Goal: Transaction & Acquisition: Purchase product/service

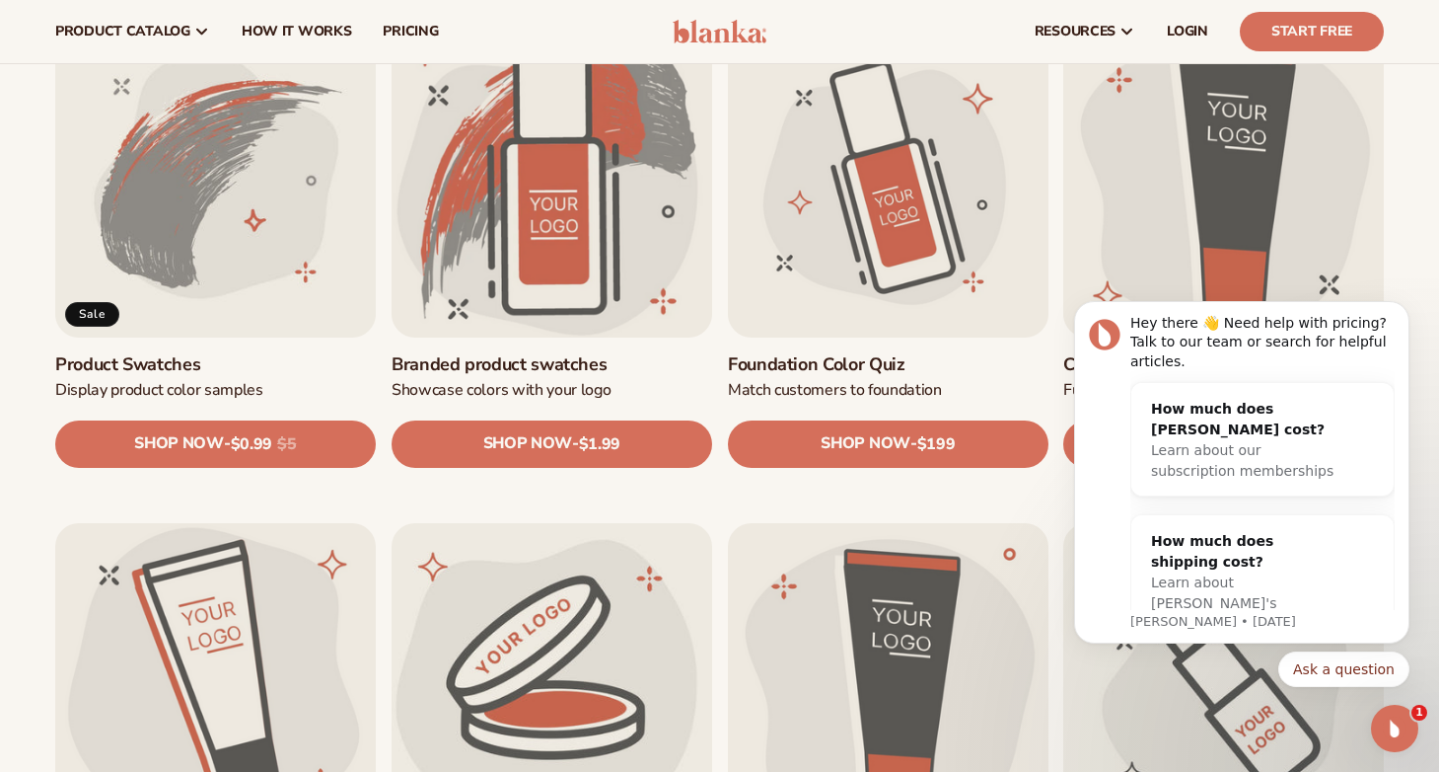
scroll to position [1182, 0]
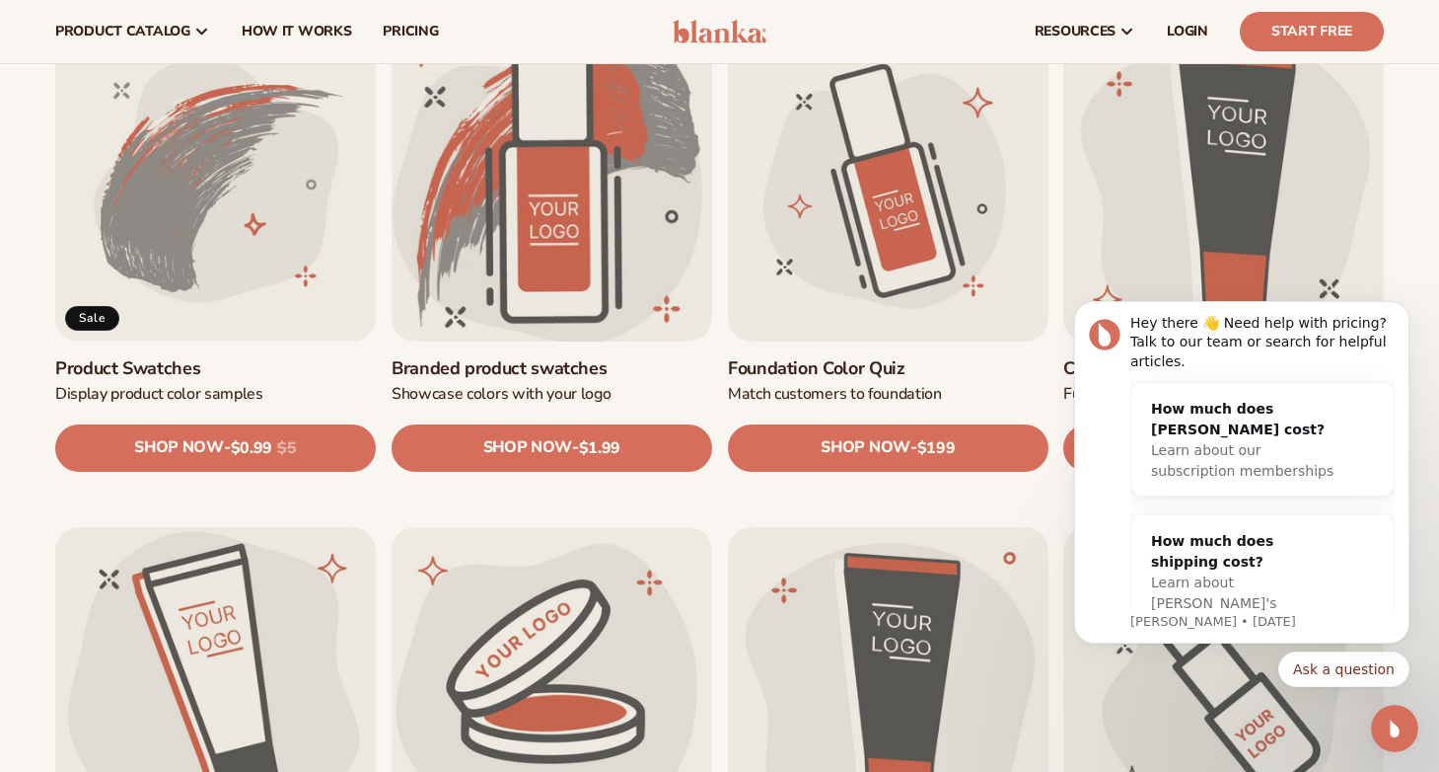
click at [537, 357] on link "Branded product swatches" at bounding box center [552, 368] width 321 height 23
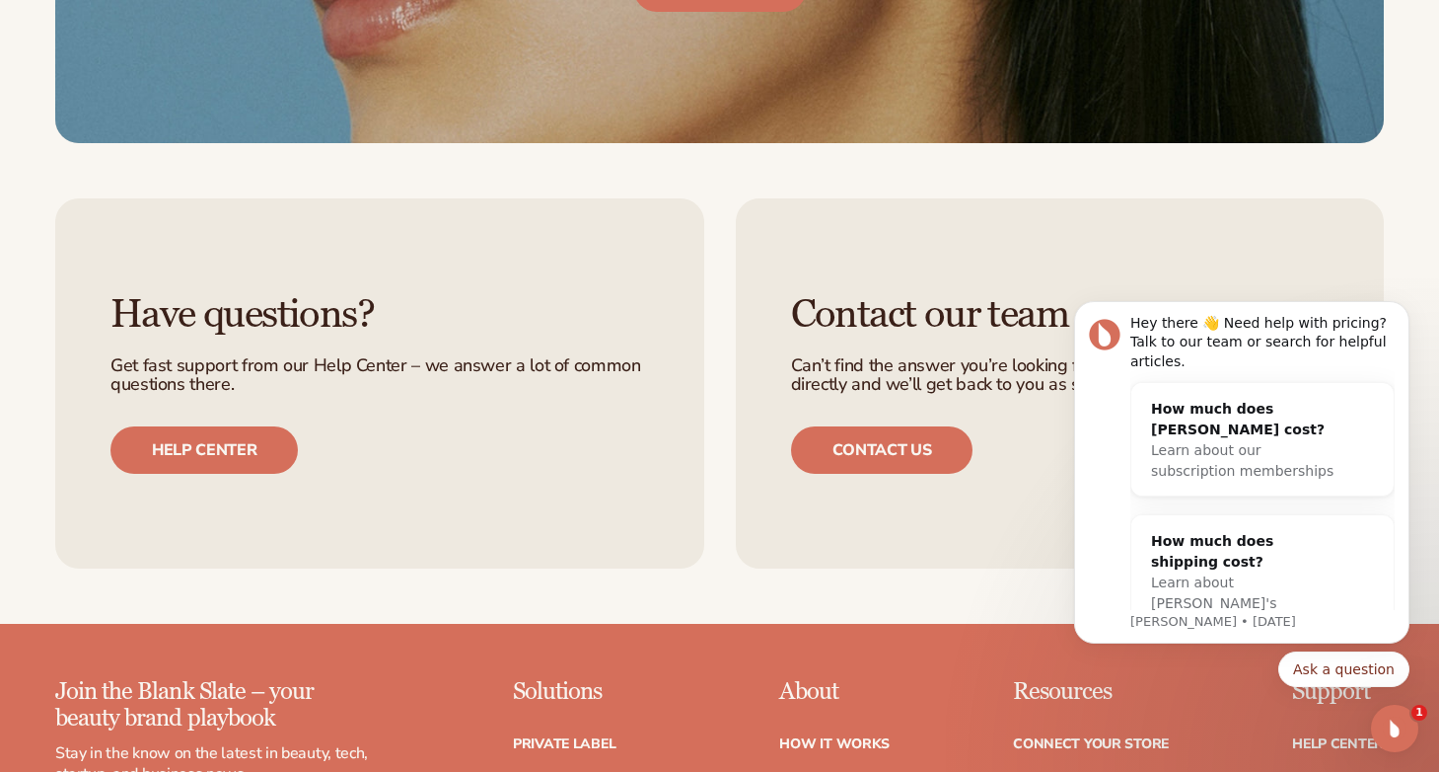
scroll to position [2541, 0]
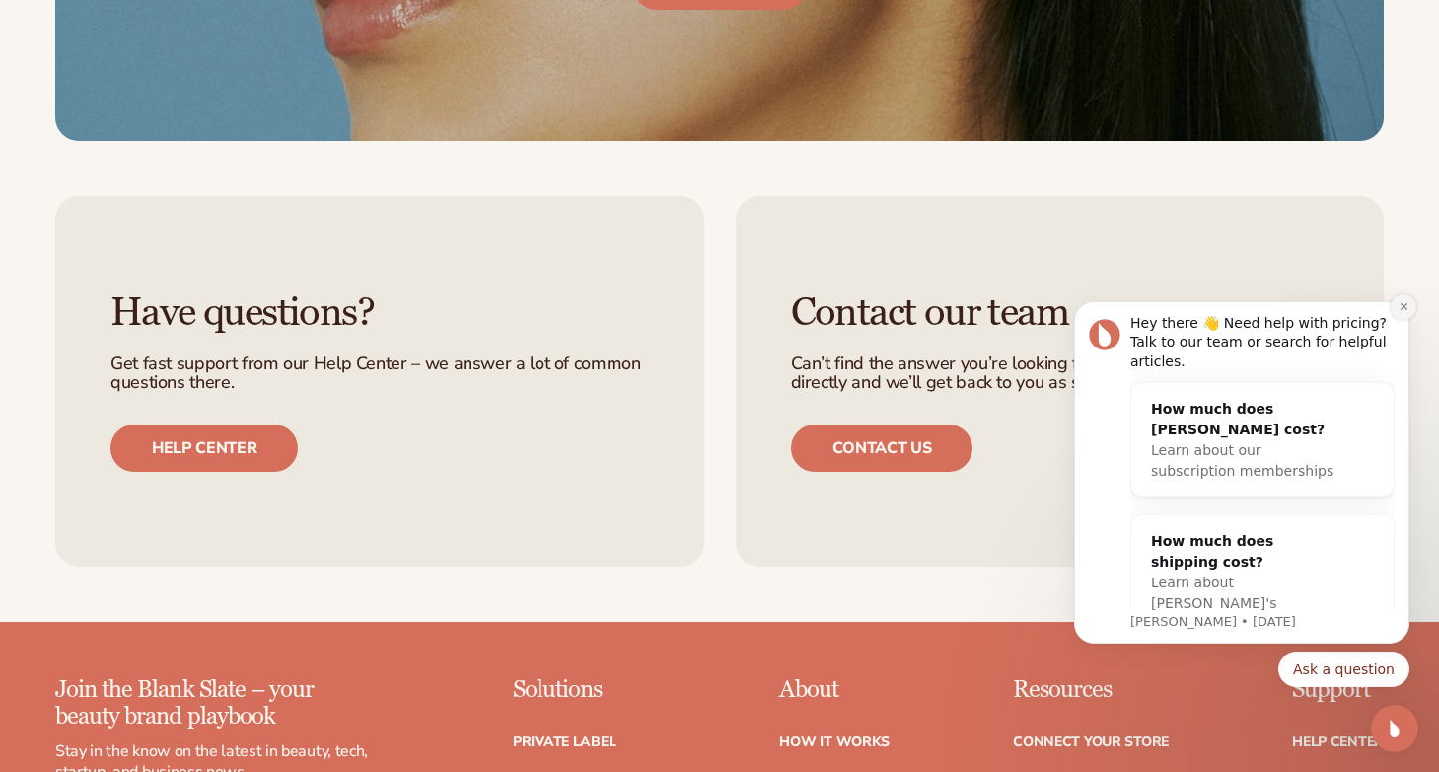
click at [1399, 312] on icon "Dismiss notification" at bounding box center [1404, 306] width 11 height 11
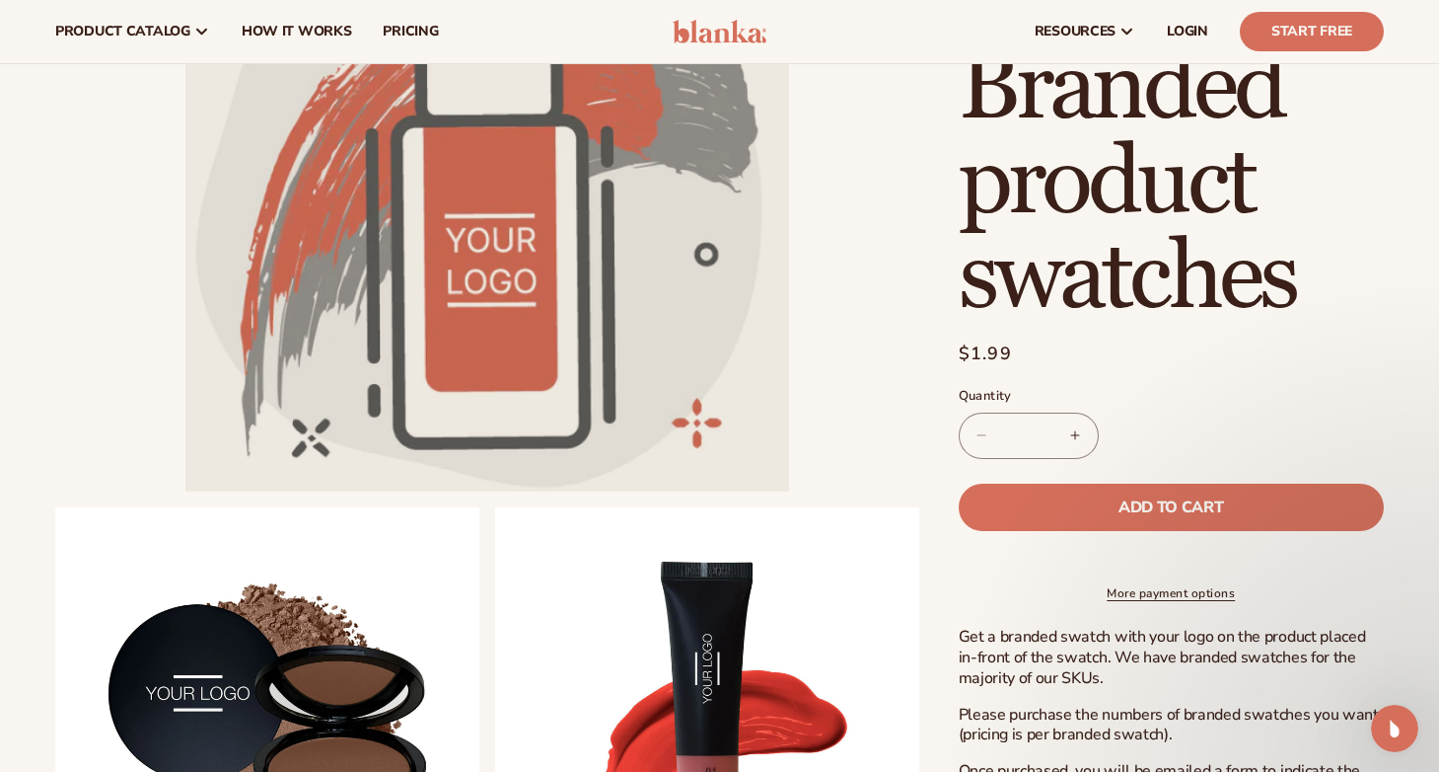
scroll to position [0, 0]
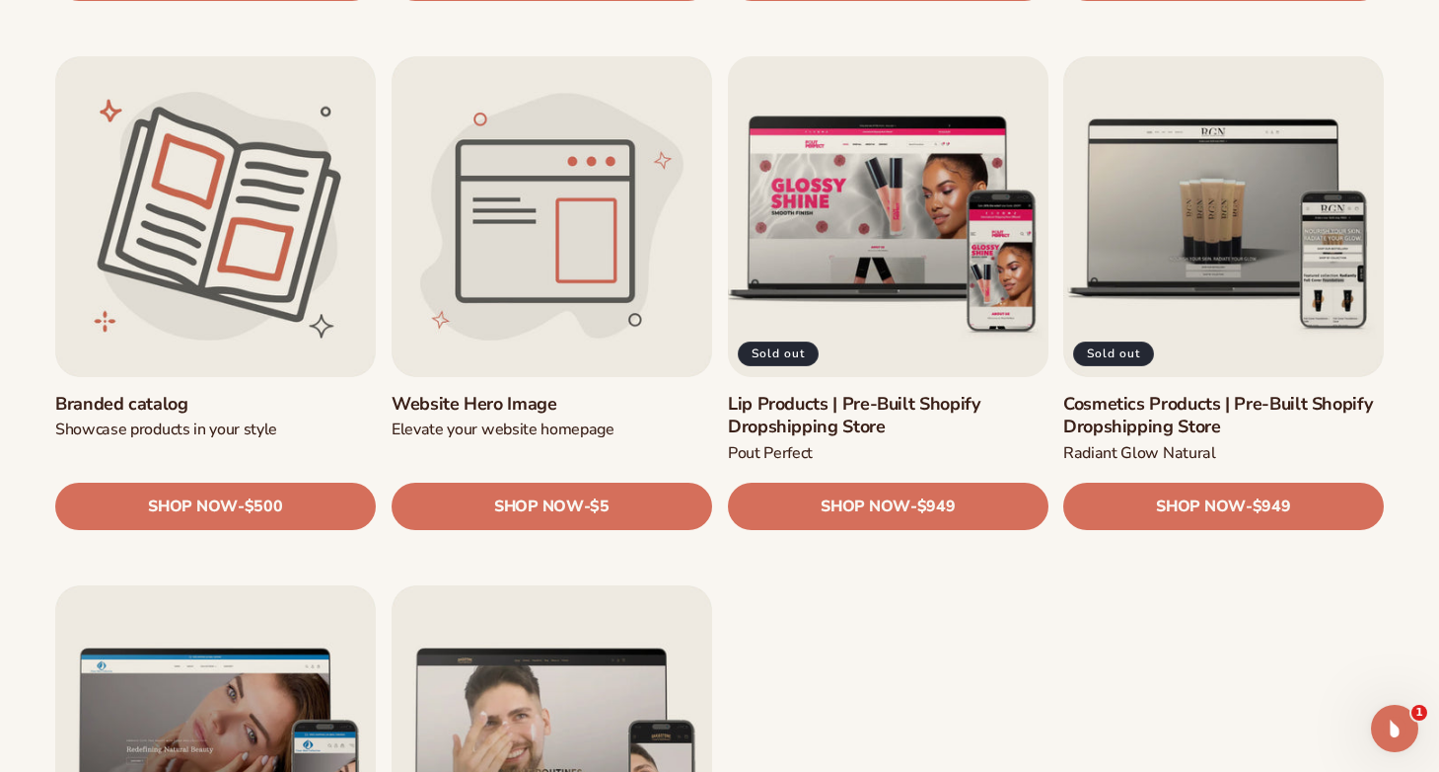
scroll to position [2161, 0]
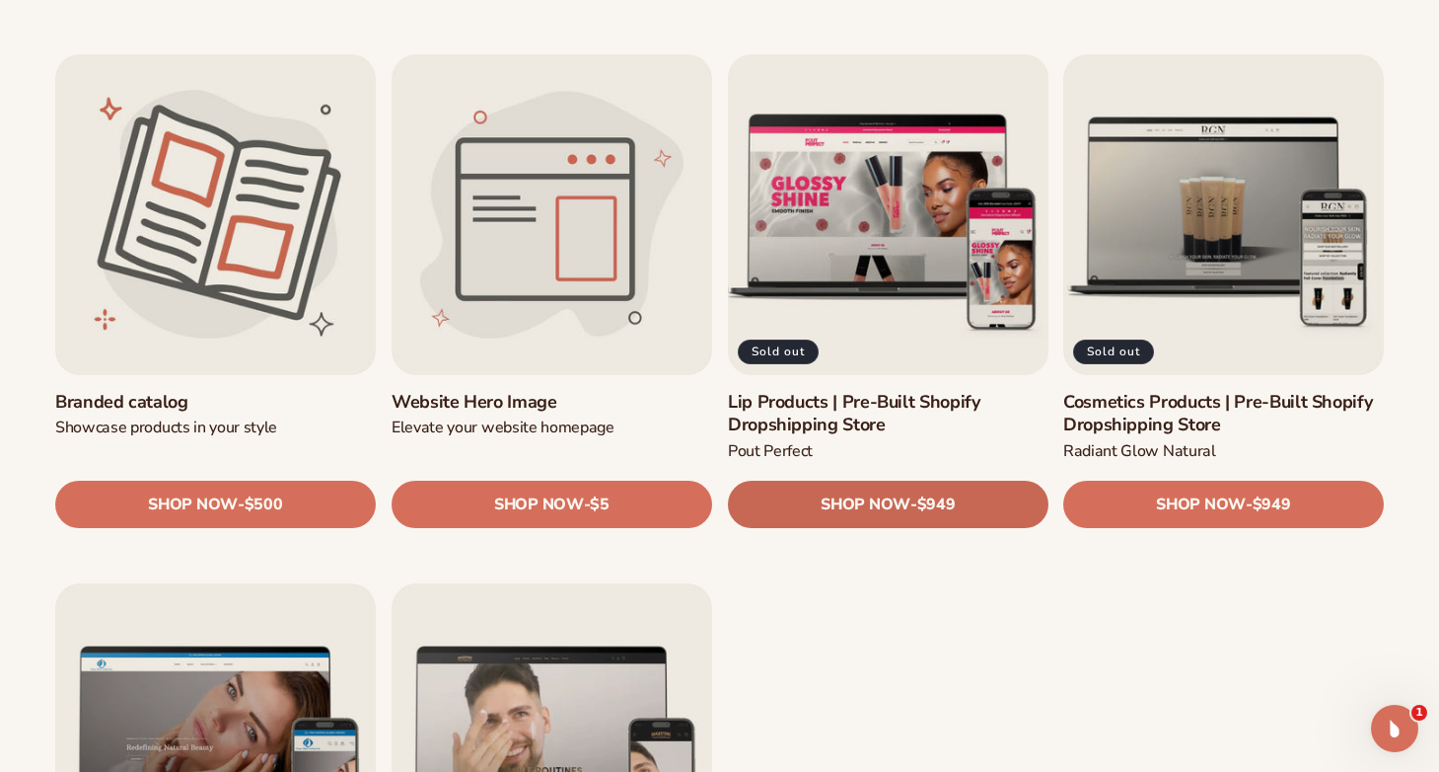
click at [881, 508] on span "SHOP NOW" at bounding box center [865, 504] width 89 height 19
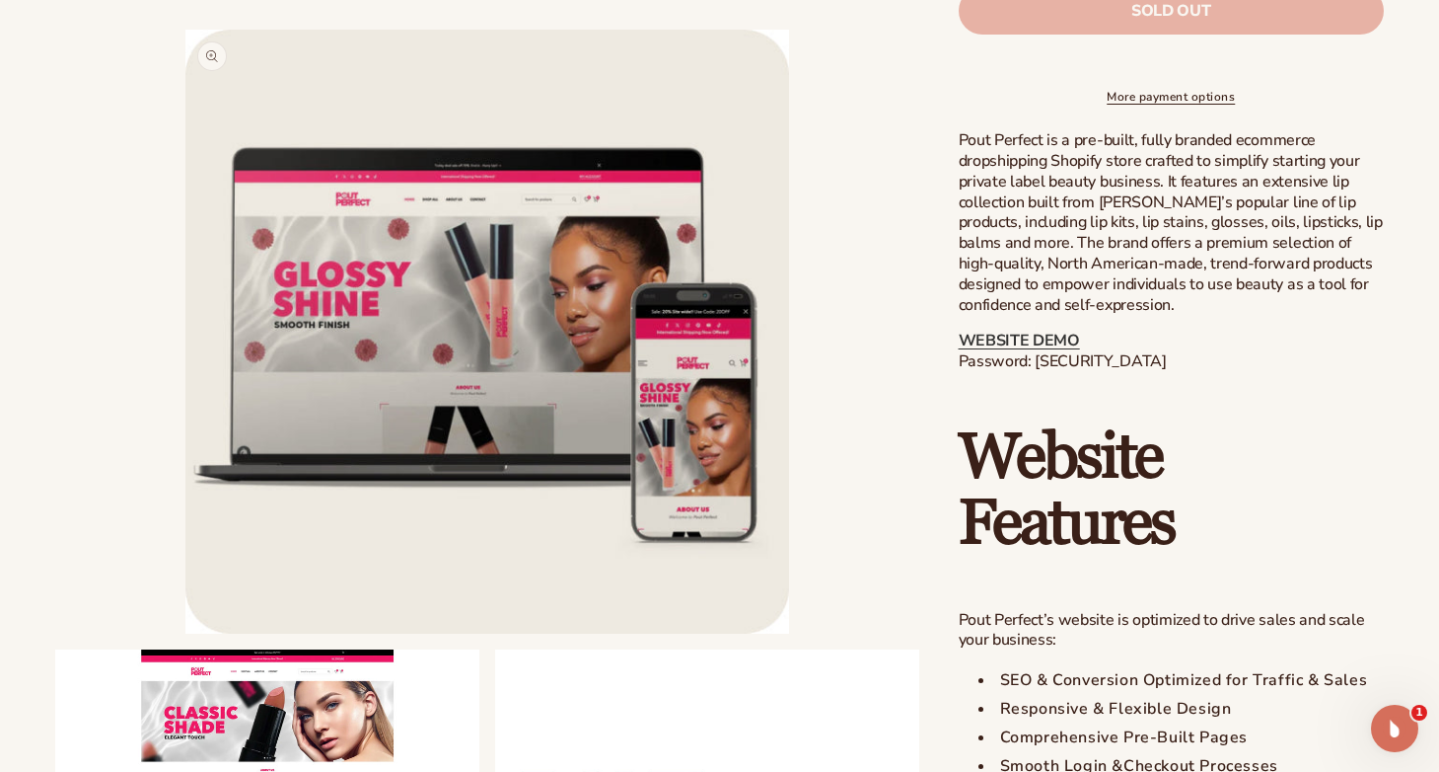
scroll to position [901, 0]
